Goal: Information Seeking & Learning: Find specific fact

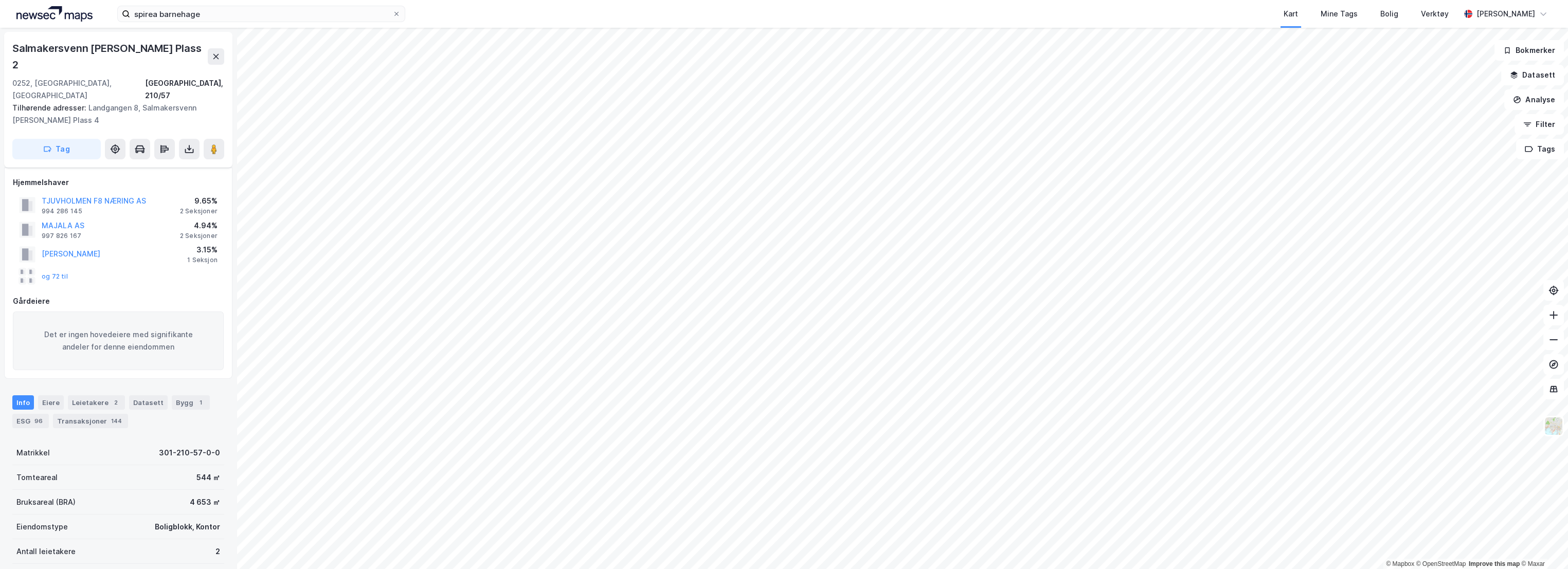
scroll to position [82, 0]
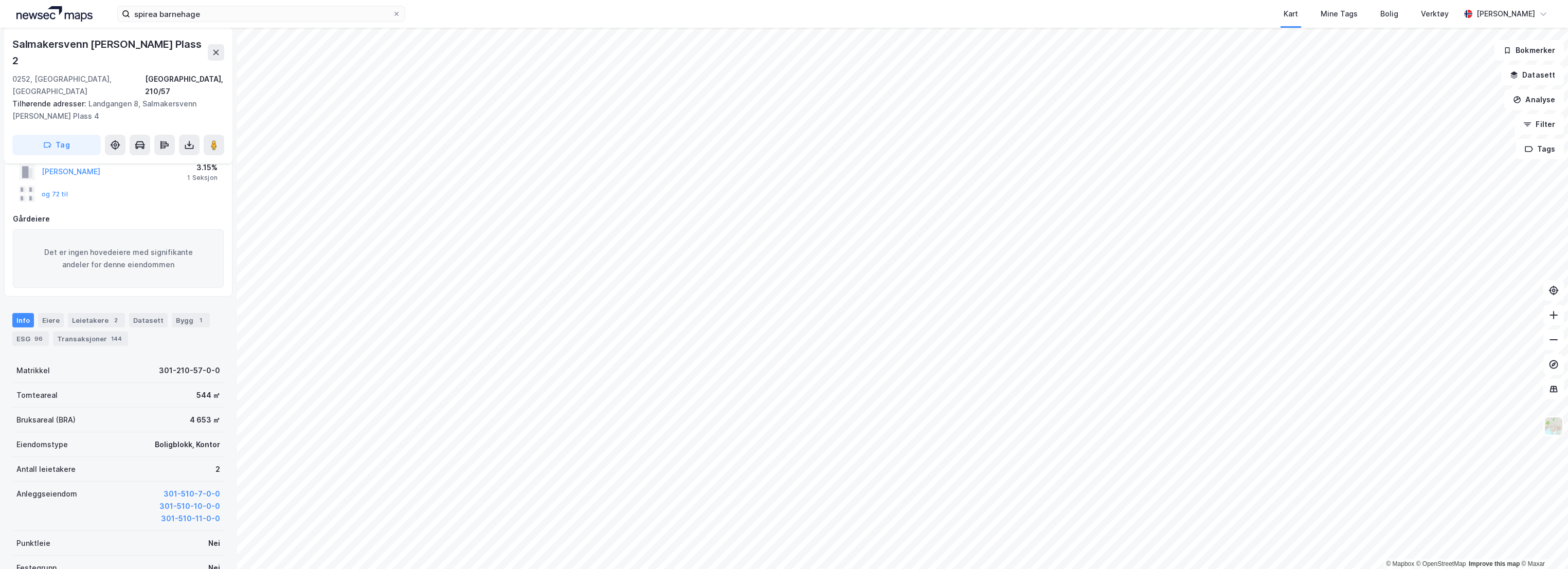
click at [166, 42] on div "Salmakersvenn [PERSON_NAME] Plass 2" at bounding box center [109, 52] width 195 height 33
drag, startPoint x: 168, startPoint y: 45, endPoint x: 10, endPoint y: 47, distance: 158.0
click at [10, 47] on div "Salmakersvenn Marius [STREET_ADDRESS], 210/57 Tilhørende adresser: [STREET_ADDR…" at bounding box center [117, 95] width 228 height 135
copy div "Salmakersvenn [PERSON_NAME]"
click at [112, 61] on div "Salmakersvenn [PERSON_NAME] Plass 2" at bounding box center [109, 52] width 195 height 33
